Goal: Information Seeking & Learning: Learn about a topic

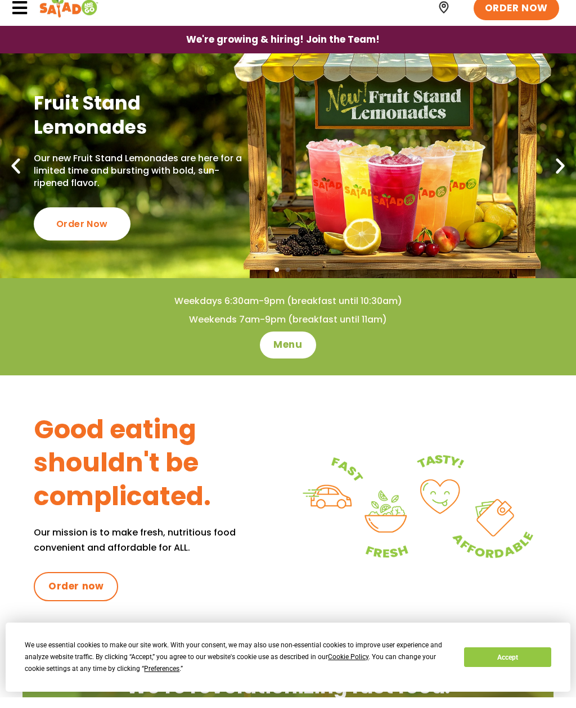
scroll to position [13, 0]
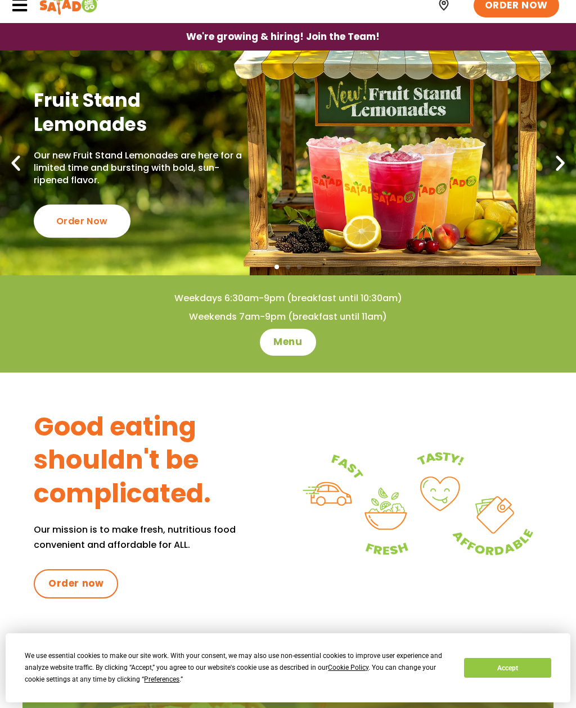
click at [282, 336] on span "Menu" at bounding box center [287, 342] width 29 height 13
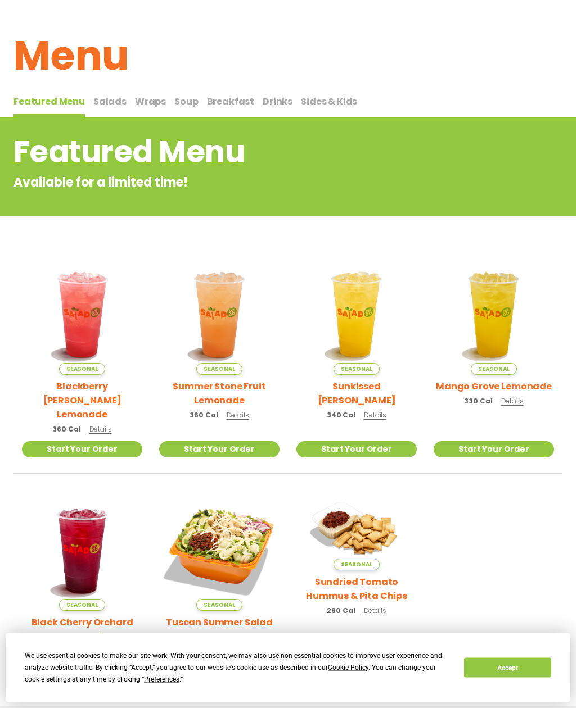
scroll to position [33, 0]
click at [196, 582] on img at bounding box center [219, 551] width 120 height 120
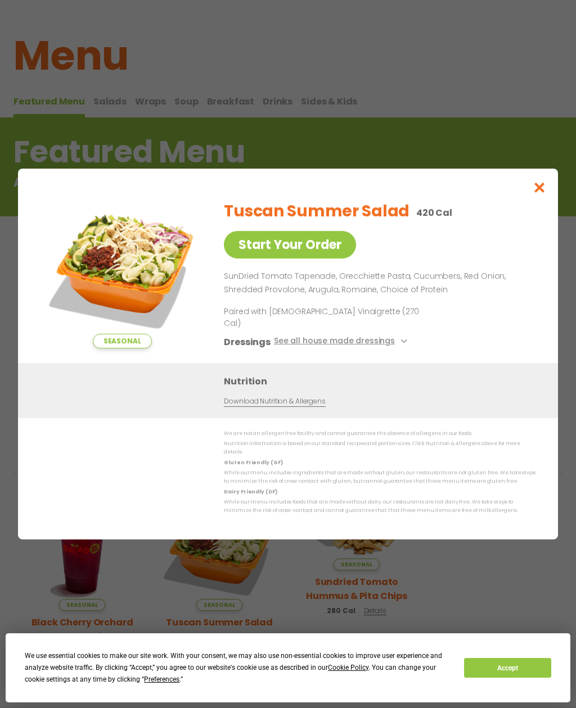
click at [206, 599] on span "Seasonal" at bounding box center [219, 605] width 46 height 12
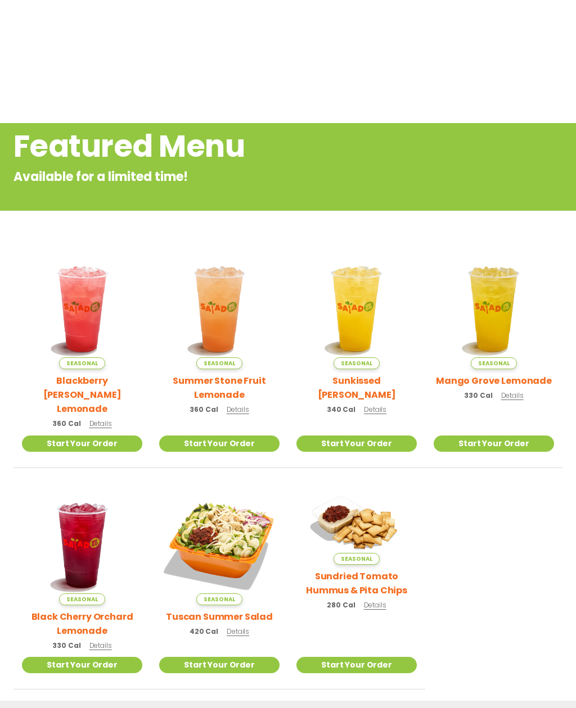
scroll to position [0, 0]
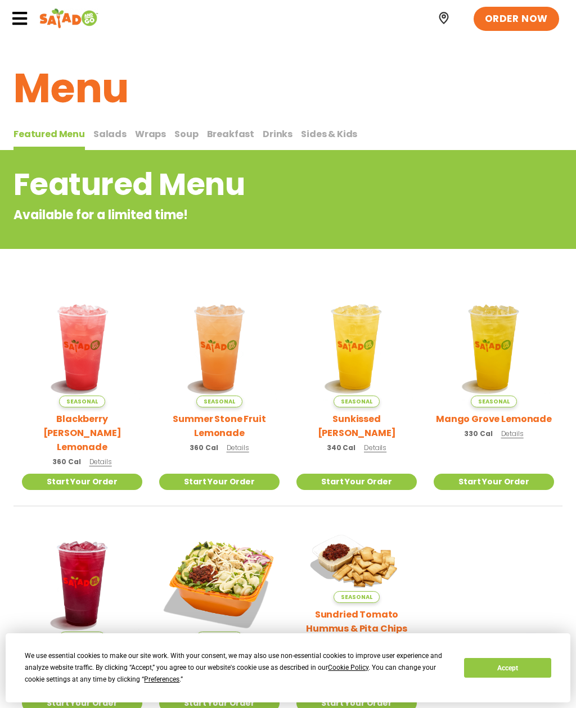
click at [93, 87] on h1 "Menu" at bounding box center [287, 88] width 549 height 61
click at [93, 84] on h1 "Menu" at bounding box center [287, 88] width 549 height 61
click at [188, 204] on h2 "Featured Menu" at bounding box center [242, 185] width 458 height 46
click at [119, 180] on h2 "Featured Menu" at bounding box center [242, 185] width 458 height 46
click at [61, 180] on h2 "Featured Menu" at bounding box center [242, 185] width 458 height 46
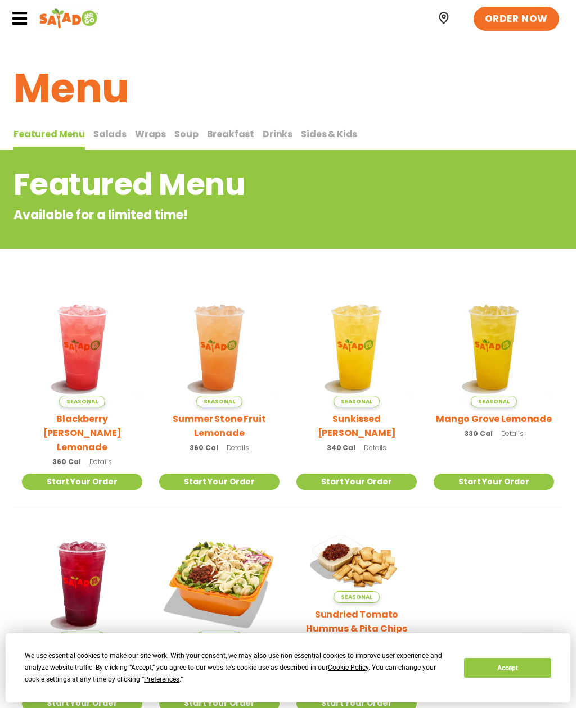
click at [111, 128] on span "Salads" at bounding box center [109, 134] width 33 height 13
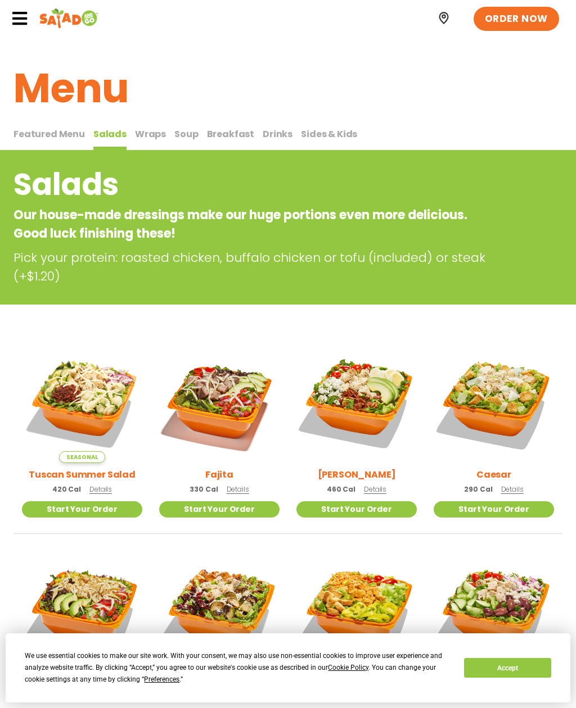
click at [151, 130] on span "Wraps" at bounding box center [150, 134] width 31 height 13
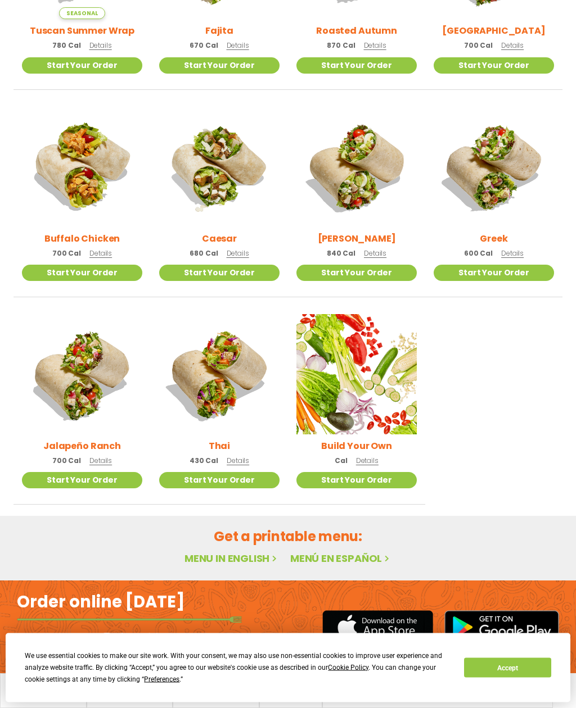
scroll to position [425, 0]
click at [233, 555] on link "Menu in English" at bounding box center [231, 559] width 94 height 14
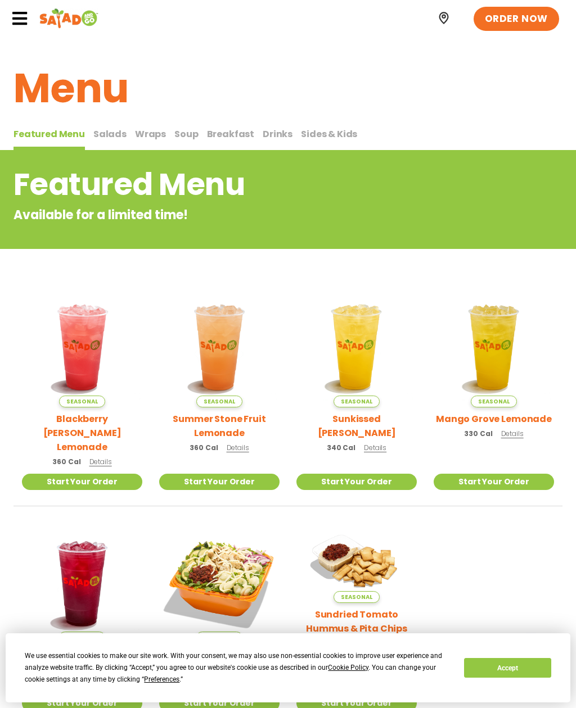
click at [360, 576] on img at bounding box center [356, 563] width 120 height 80
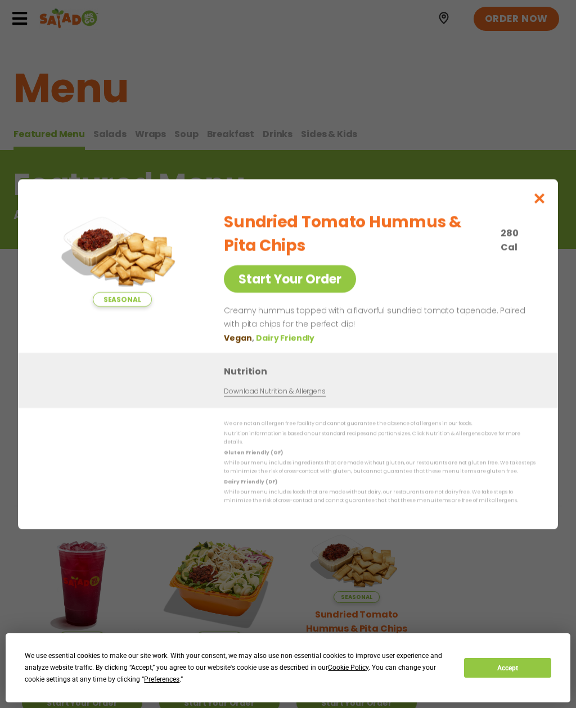
click at [123, 372] on div "Nutrition Download Nutrition & Allergens" at bounding box center [288, 379] width 540 height 55
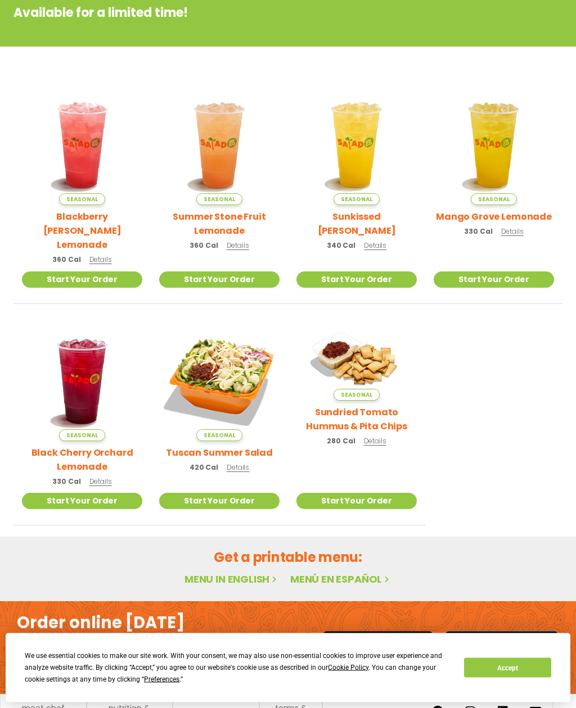
scroll to position [209, 0]
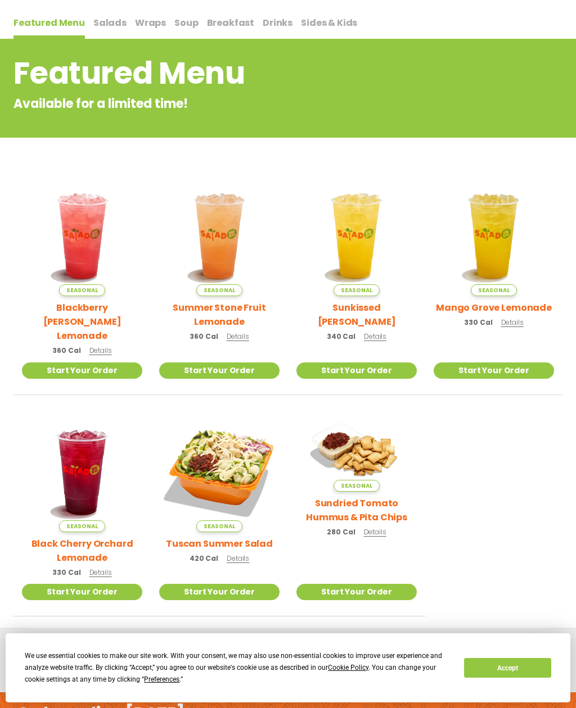
scroll to position [111, 0]
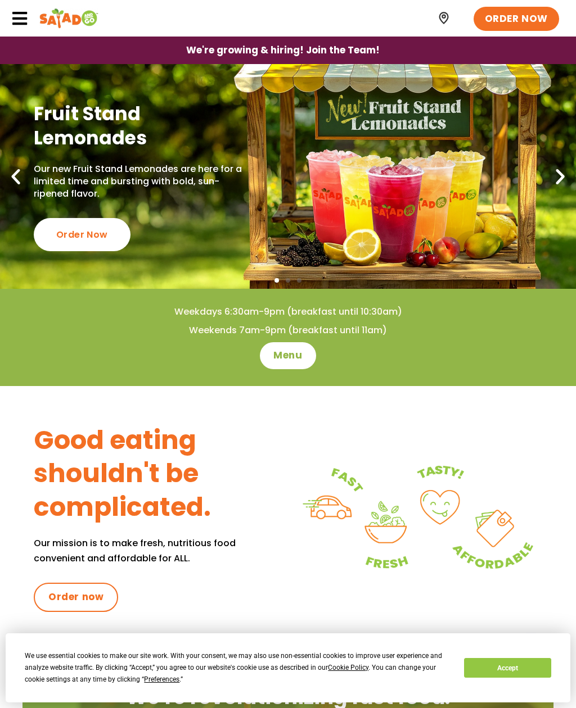
scroll to position [0, 430]
